Goal: Task Accomplishment & Management: Manage account settings

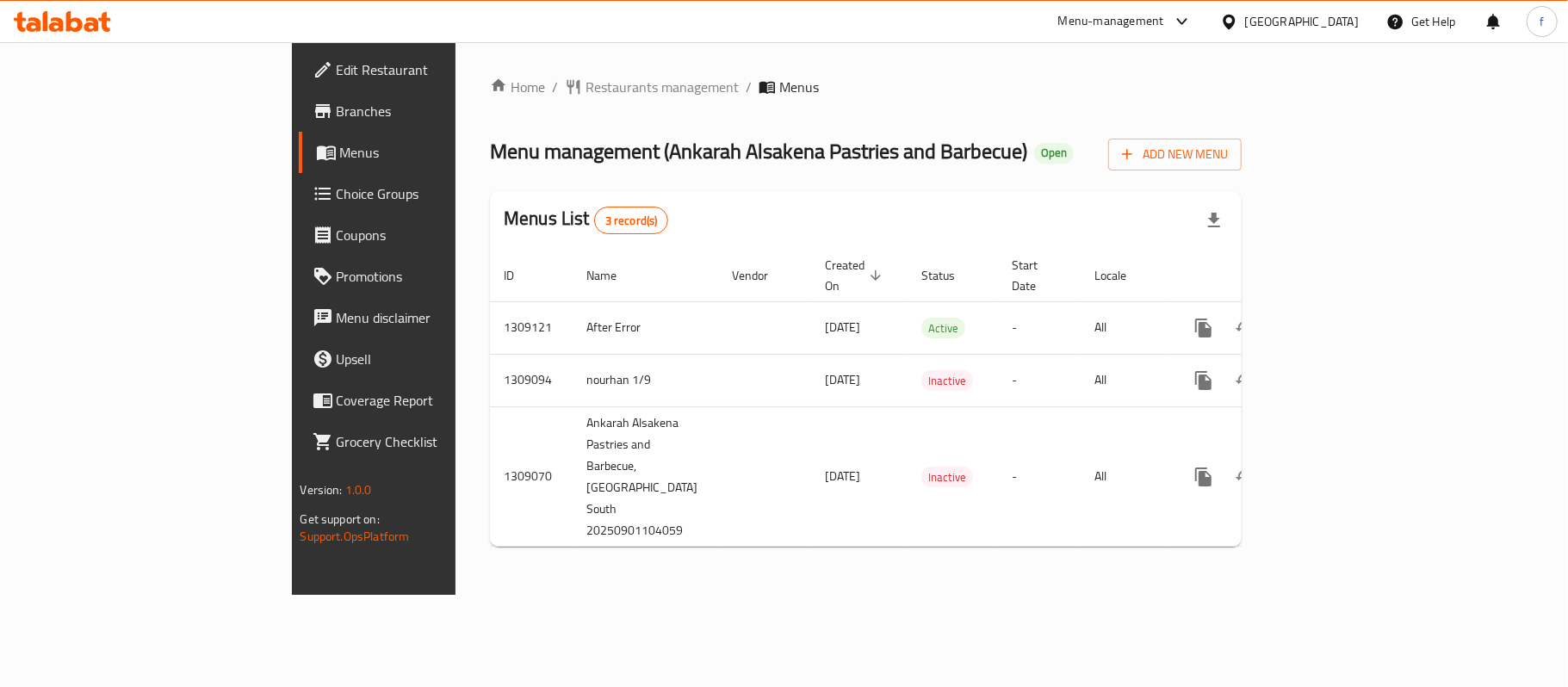
click at [1164, 18] on div "Menu-management" at bounding box center [1112, 22] width 106 height 21
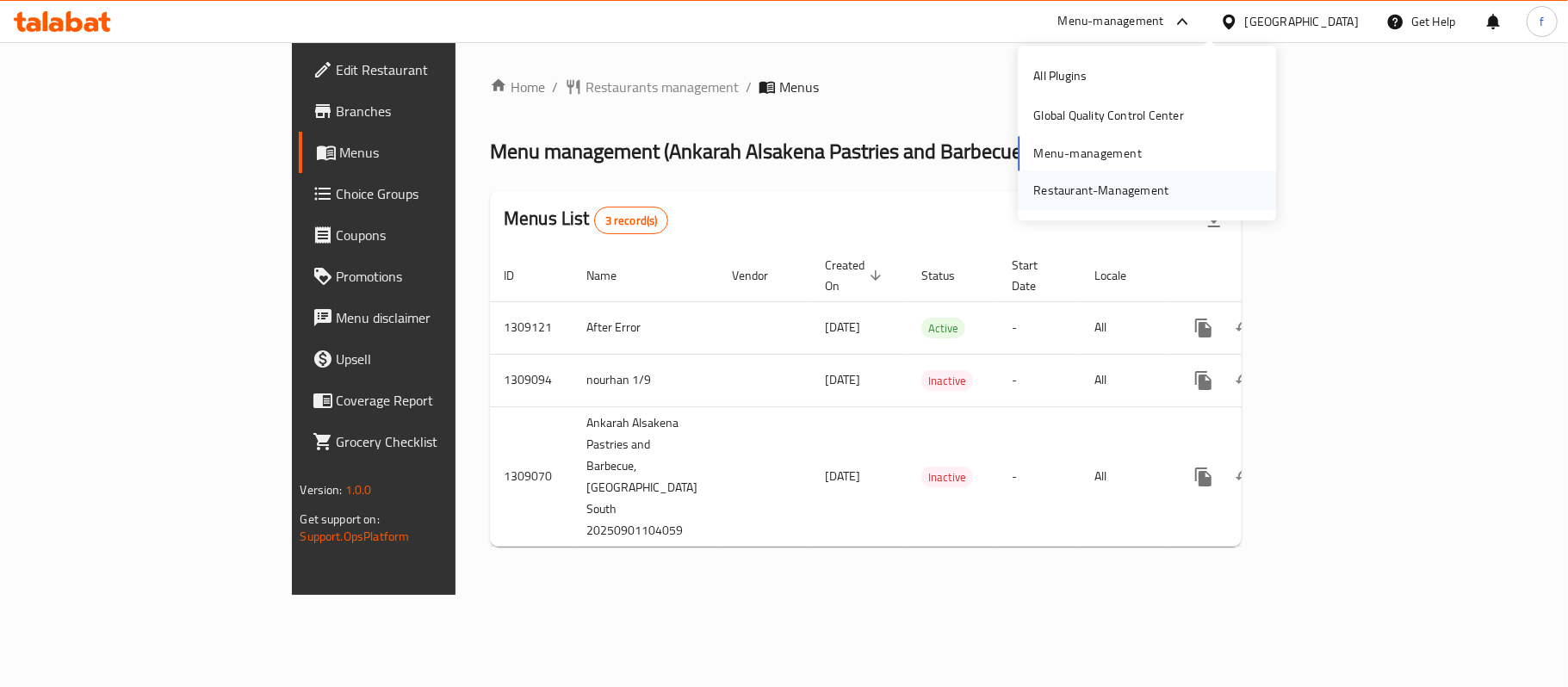
click at [1119, 191] on div "Restaurant-Management" at bounding box center [1100, 190] width 135 height 19
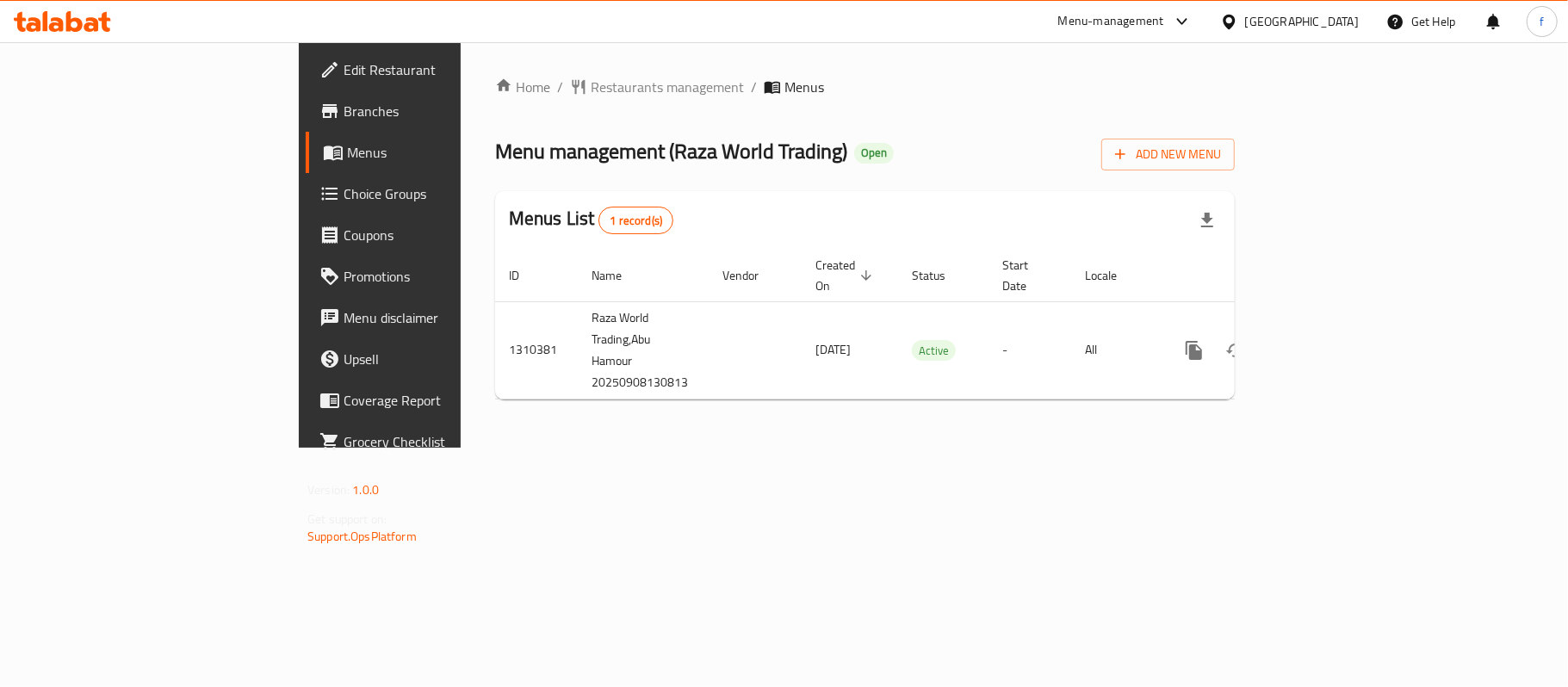
click at [1164, 18] on div "Menu-management" at bounding box center [1112, 22] width 106 height 21
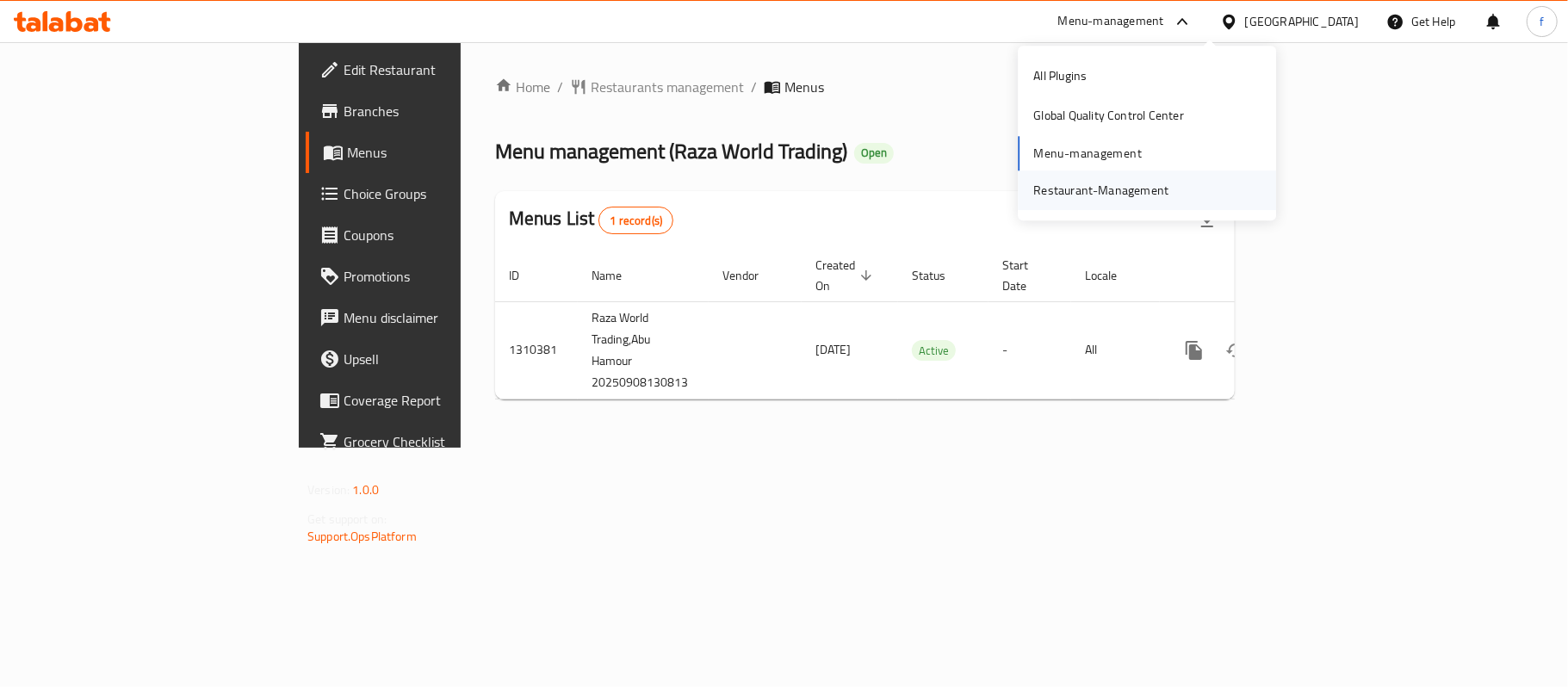
click at [1117, 191] on div "Restaurant-Management" at bounding box center [1100, 190] width 135 height 19
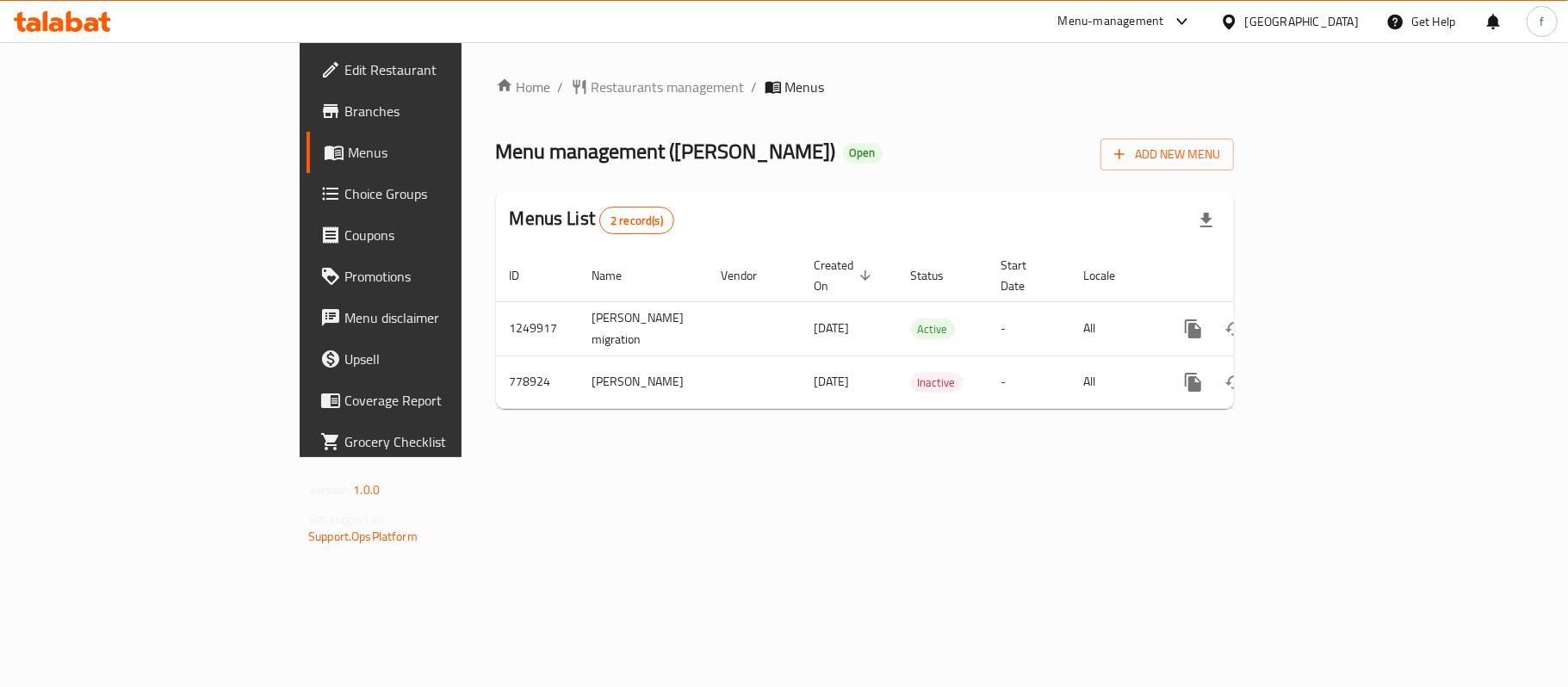
click at [344, 67] on span "Edit Restaurant" at bounding box center [446, 70] width 204 height 21
